Goal: Browse casually: Explore the website without a specific task or goal

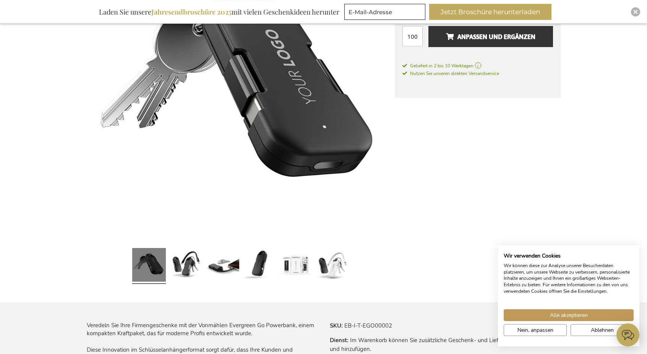
scroll to position [229, 0]
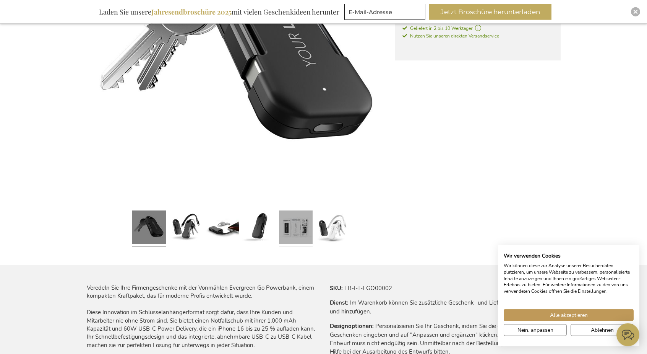
click at [288, 222] on link at bounding box center [296, 228] width 34 height 42
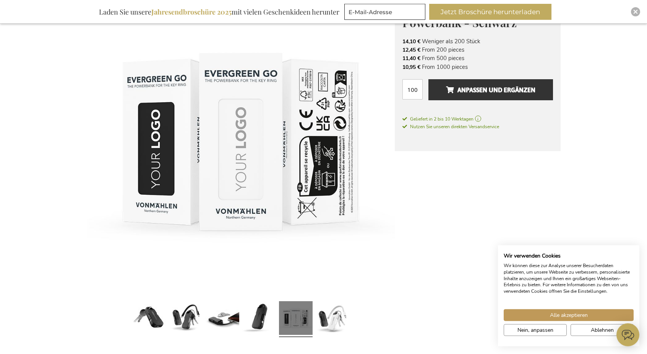
scroll to position [137, 0]
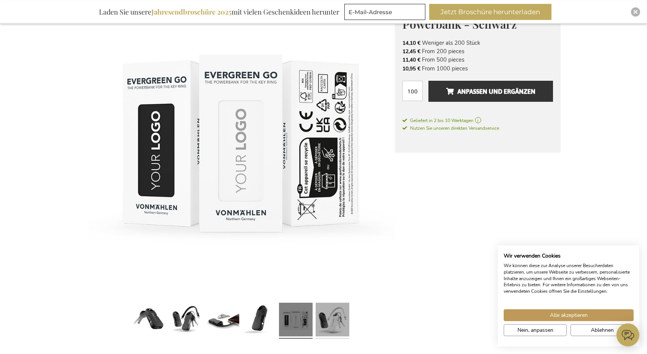
click at [338, 317] on link at bounding box center [333, 320] width 34 height 42
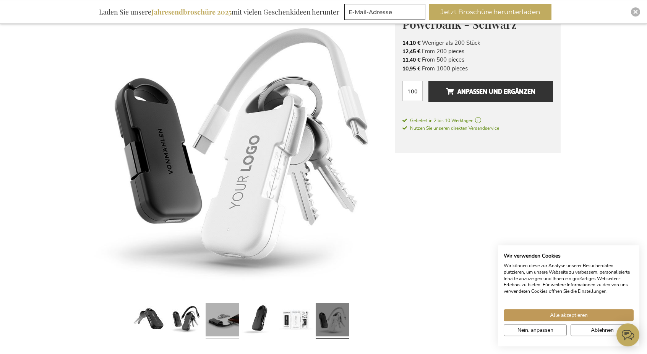
click at [221, 317] on link at bounding box center [223, 320] width 34 height 42
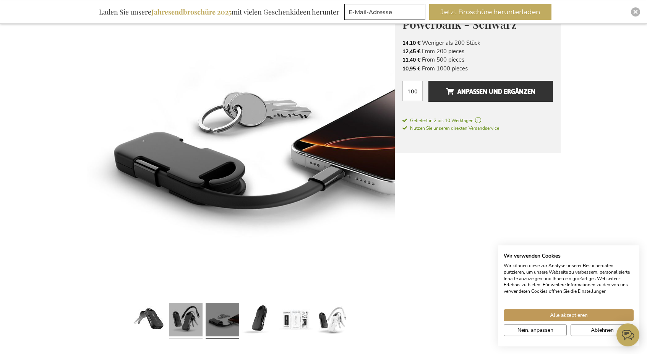
click at [193, 316] on link at bounding box center [186, 320] width 34 height 42
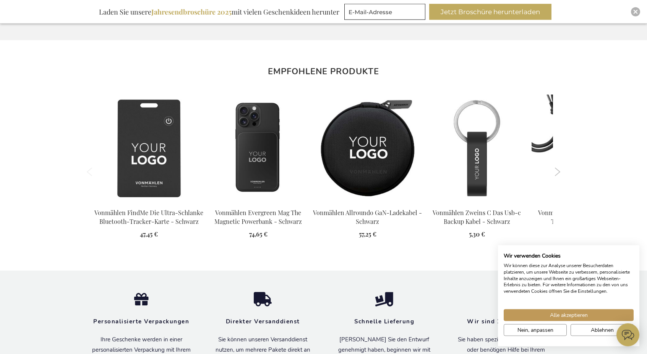
scroll to position [716, 0]
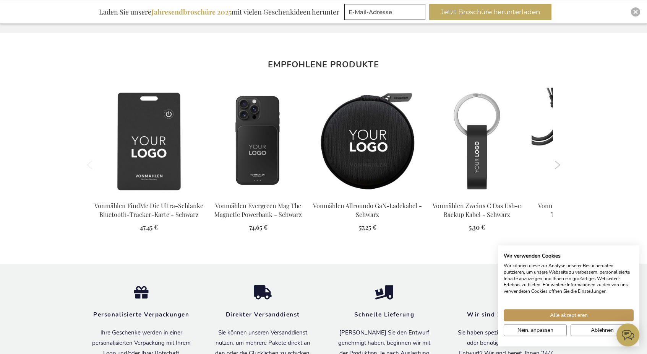
click at [557, 158] on ol "Previous" at bounding box center [324, 165] width 474 height 166
click at [557, 163] on button "Next" at bounding box center [558, 165] width 6 height 8
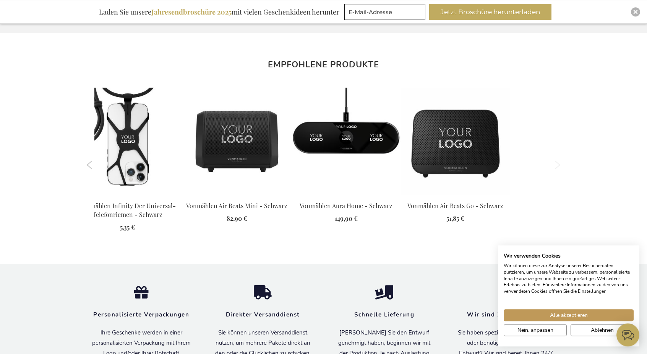
click at [89, 162] on button "Previous" at bounding box center [90, 165] width 6 height 8
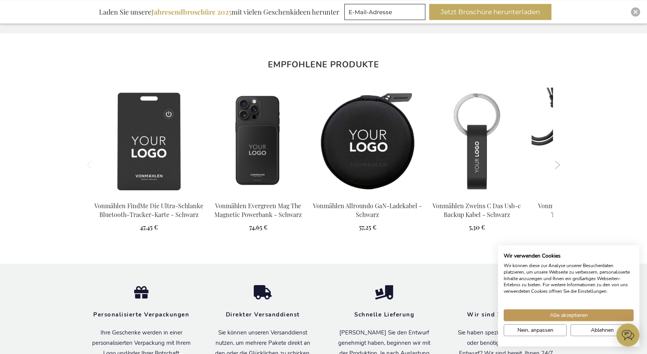
click at [559, 161] on button "Next" at bounding box center [558, 165] width 6 height 8
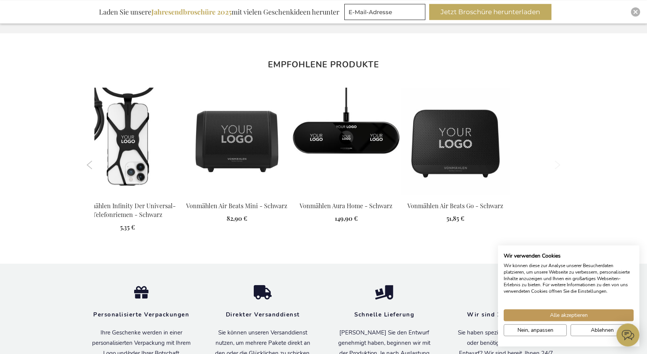
click at [556, 162] on button "Next" at bounding box center [558, 165] width 6 height 8
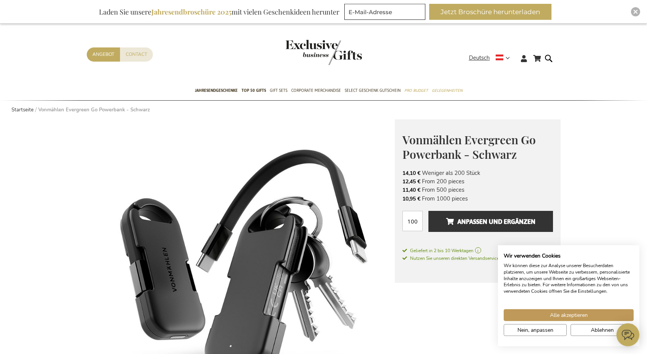
scroll to position [0, 0]
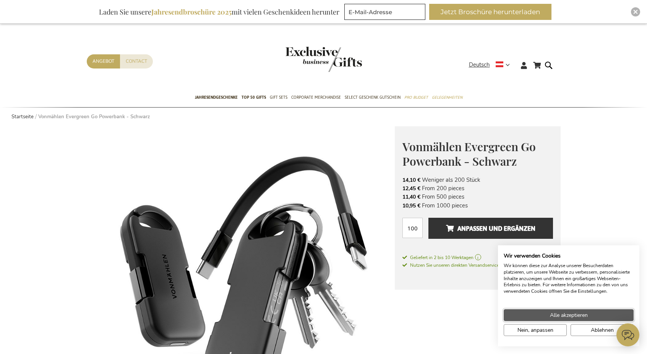
click at [567, 316] on span "Alle akzeptieren" at bounding box center [569, 315] width 38 height 8
